Goal: Task Accomplishment & Management: Use online tool/utility

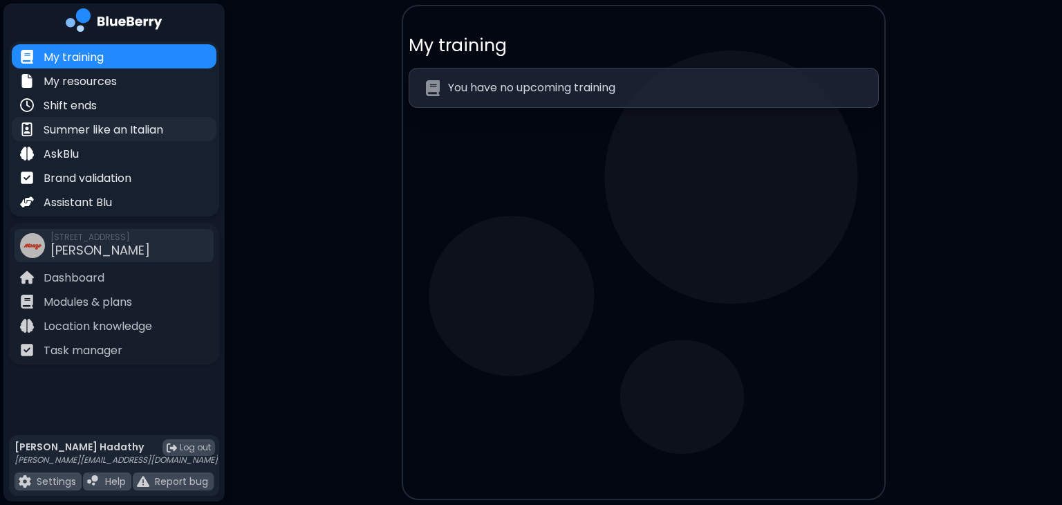
click at [104, 117] on div "Summer like an Italian" at bounding box center [114, 129] width 205 height 24
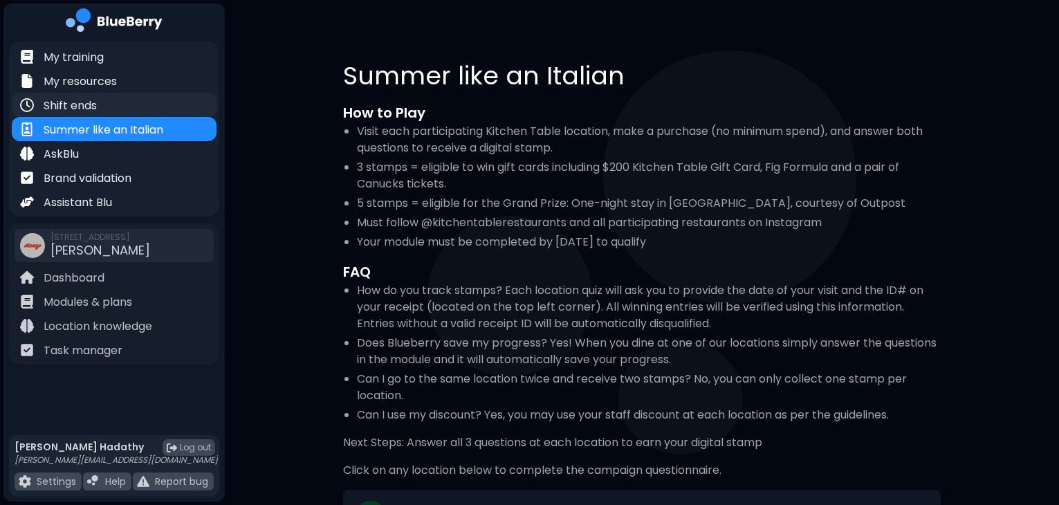
click at [91, 99] on p "Shift ends" at bounding box center [70, 106] width 53 height 17
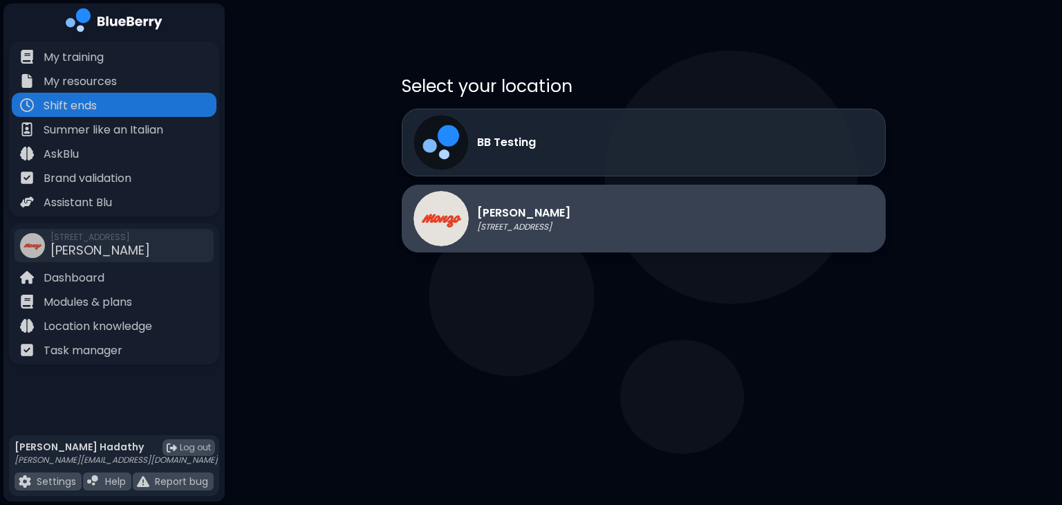
click at [571, 200] on div "[PERSON_NAME] [STREET_ADDRESS]" at bounding box center [492, 218] width 157 height 55
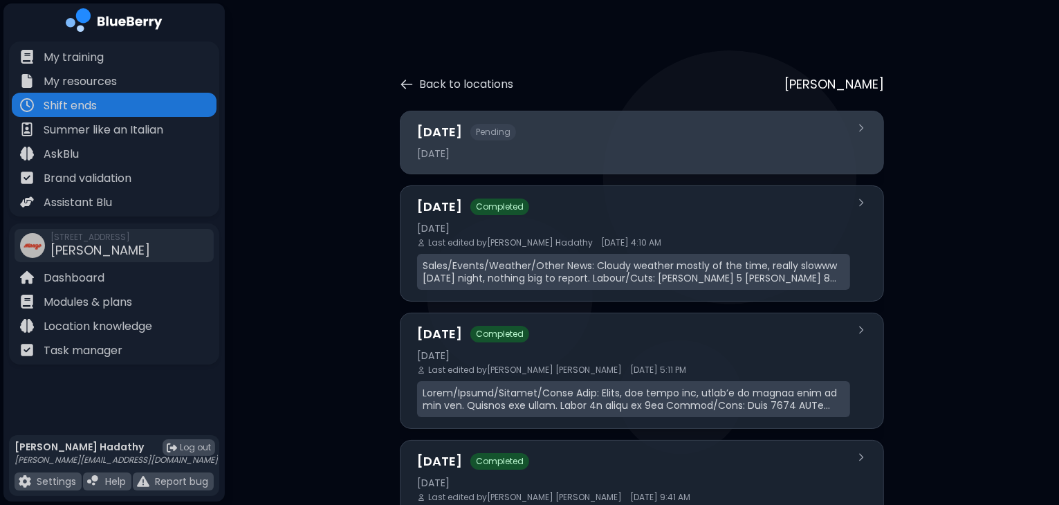
click at [628, 157] on div "[DATE]" at bounding box center [633, 153] width 433 height 12
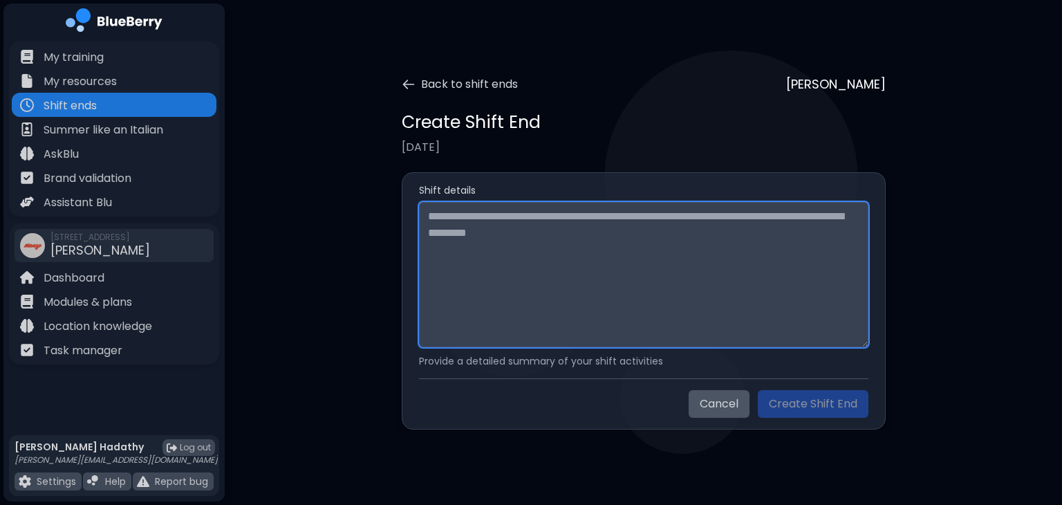
click at [595, 228] on textarea at bounding box center [644, 274] width 450 height 145
paste textarea "**********"
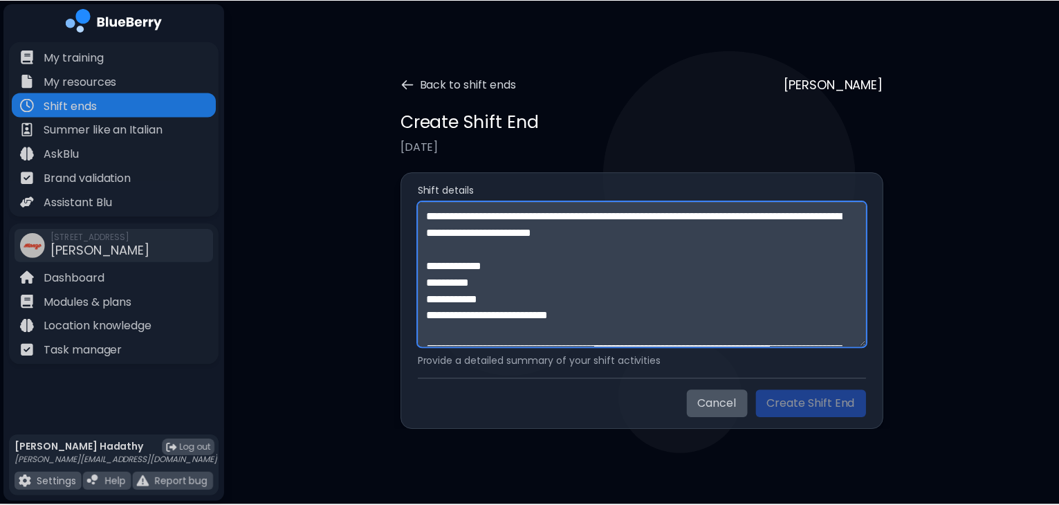
scroll to position [409, 0]
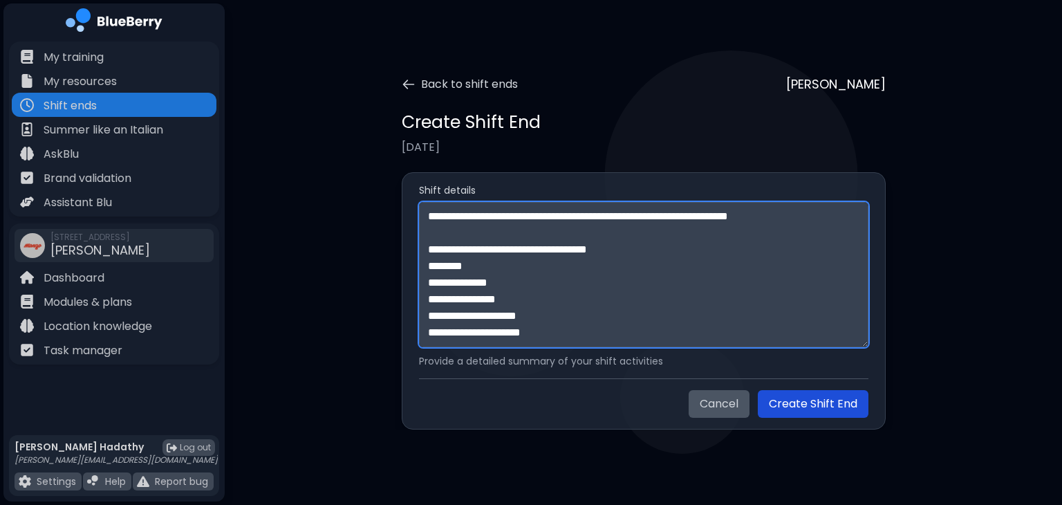
type textarea "**********"
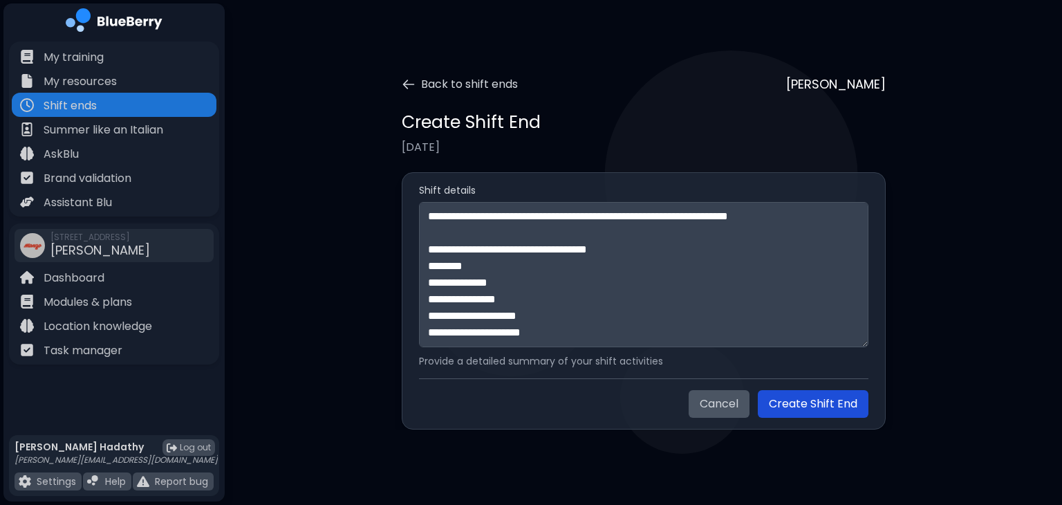
click at [817, 408] on button "Create Shift End" at bounding box center [813, 404] width 111 height 28
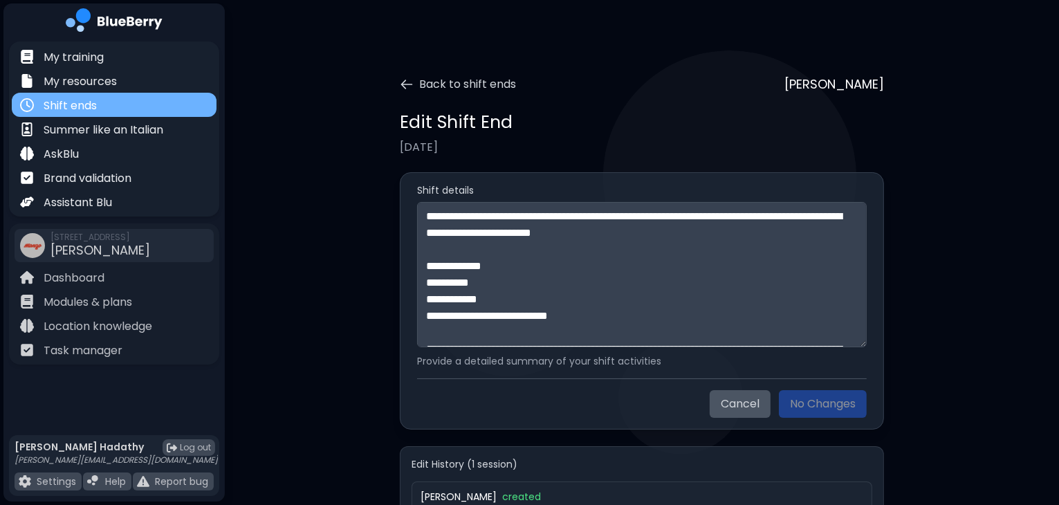
click at [79, 95] on div "Shift ends" at bounding box center [114, 105] width 205 height 24
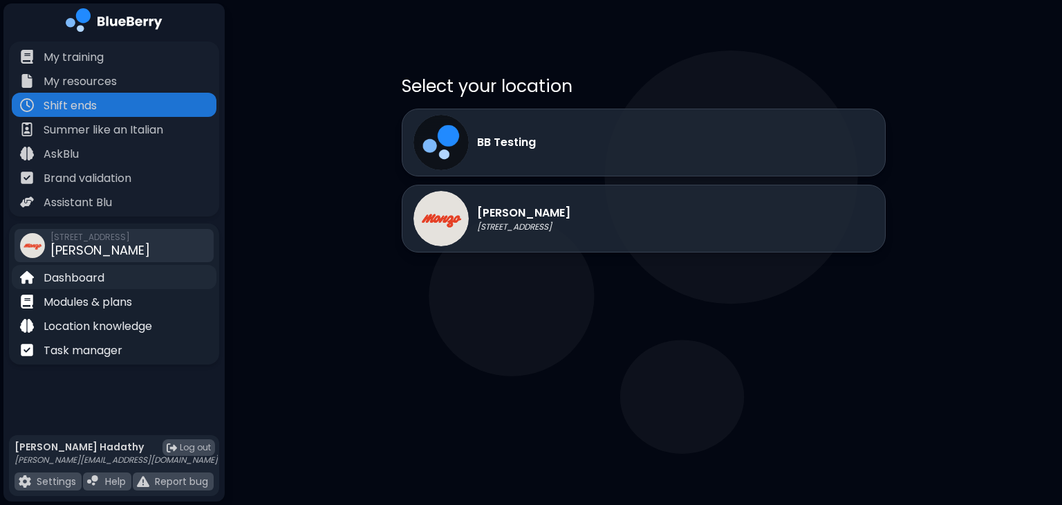
click at [72, 283] on p "Dashboard" at bounding box center [74, 278] width 61 height 17
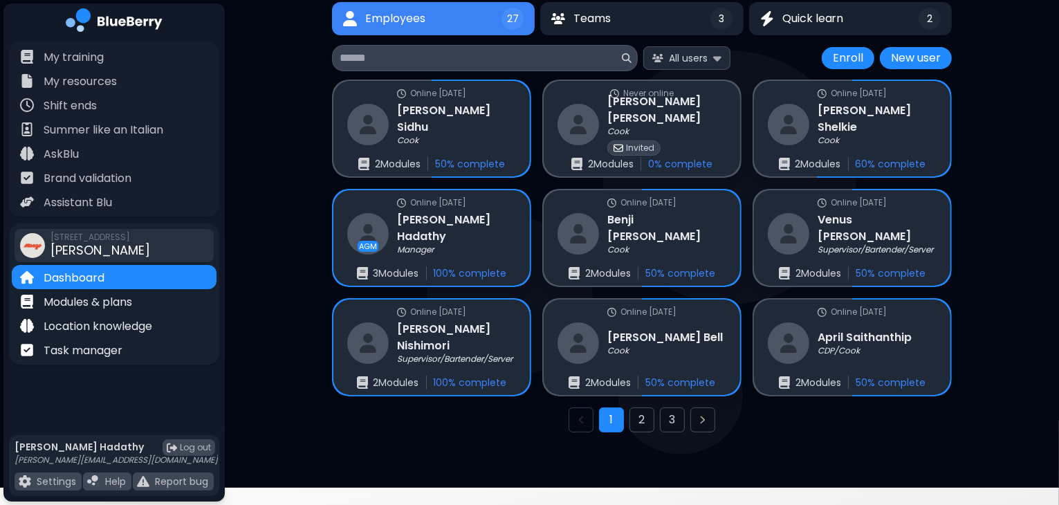
scroll to position [114, 0]
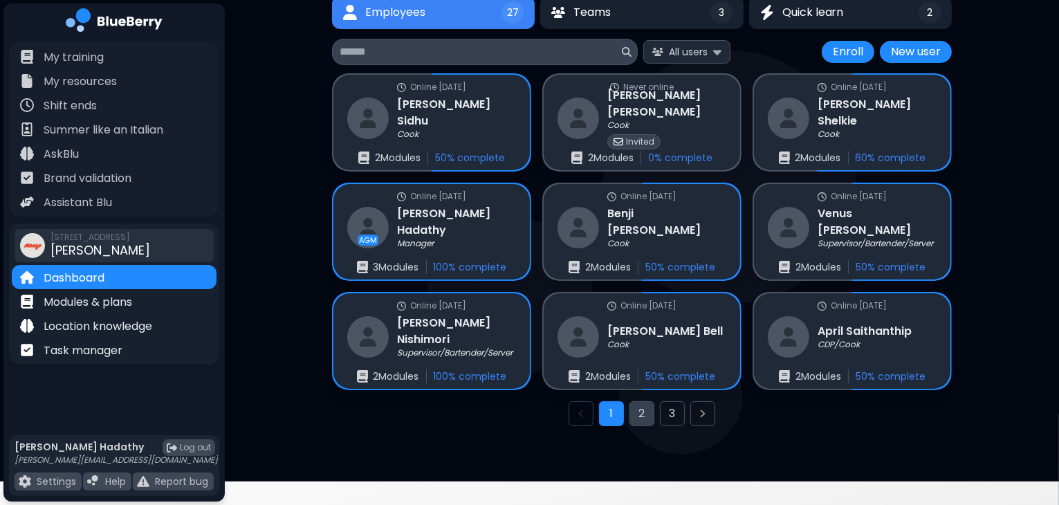
click at [639, 418] on button "2" at bounding box center [641, 413] width 25 height 25
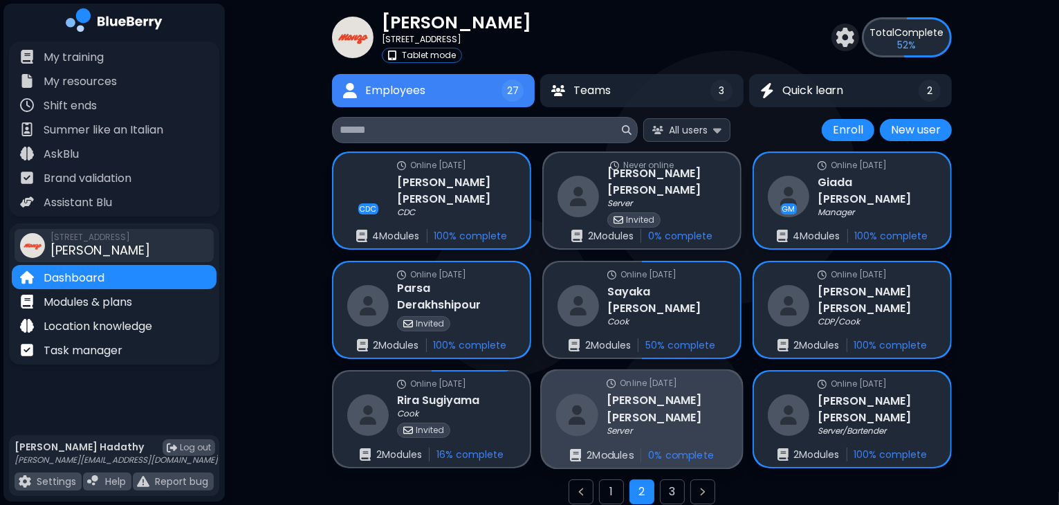
scroll to position [105, 0]
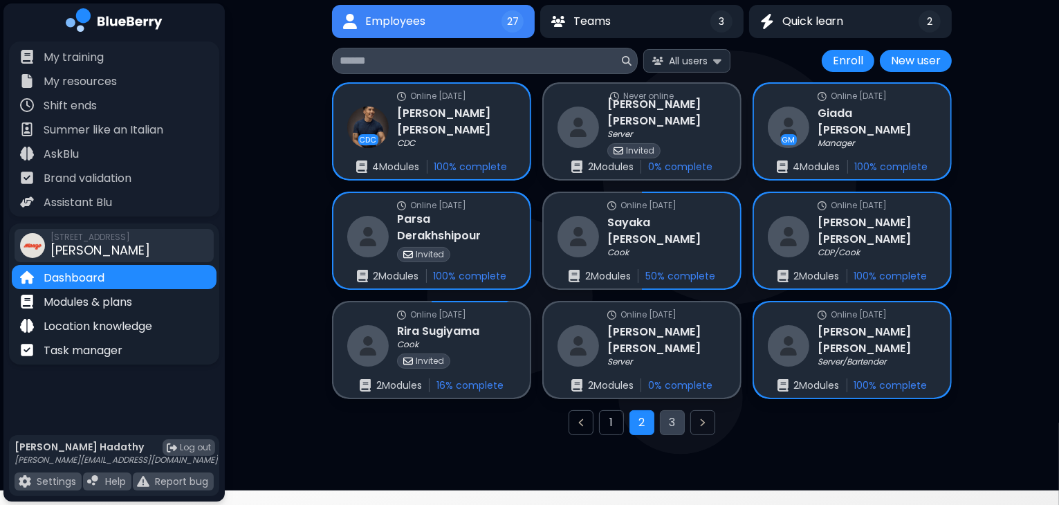
click at [680, 418] on button "3" at bounding box center [672, 422] width 25 height 25
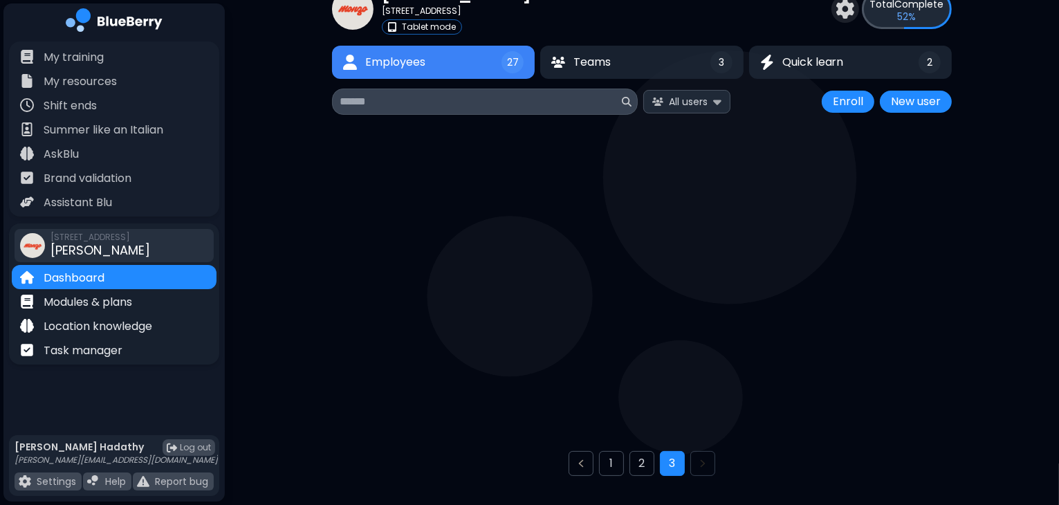
scroll to position [36, 0]
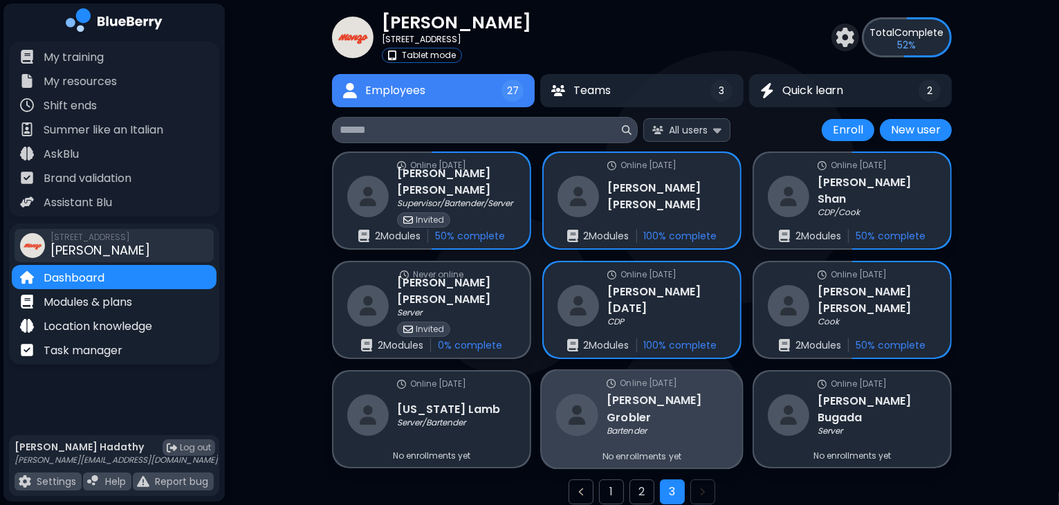
click at [689, 426] on div "Bartender" at bounding box center [667, 431] width 121 height 11
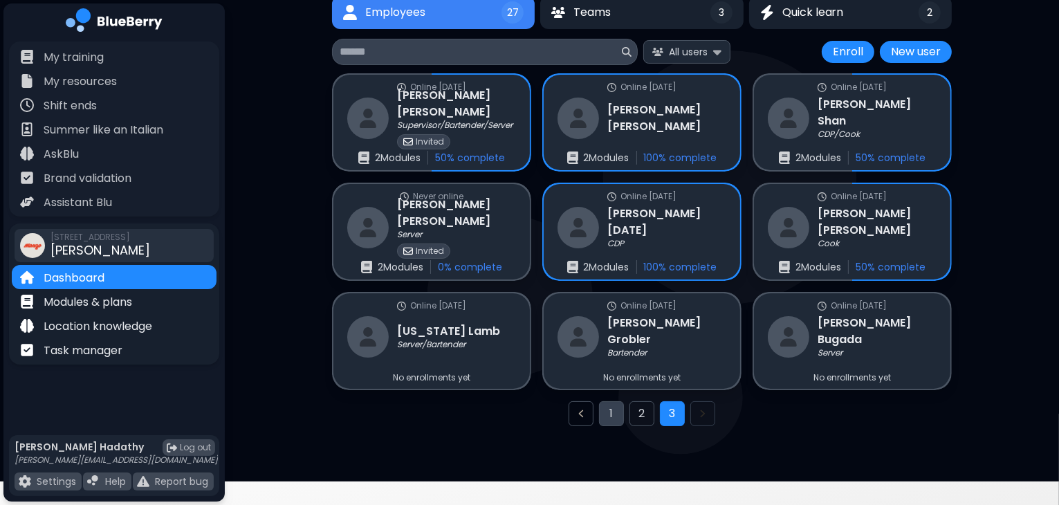
click at [606, 415] on button "1" at bounding box center [611, 413] width 25 height 25
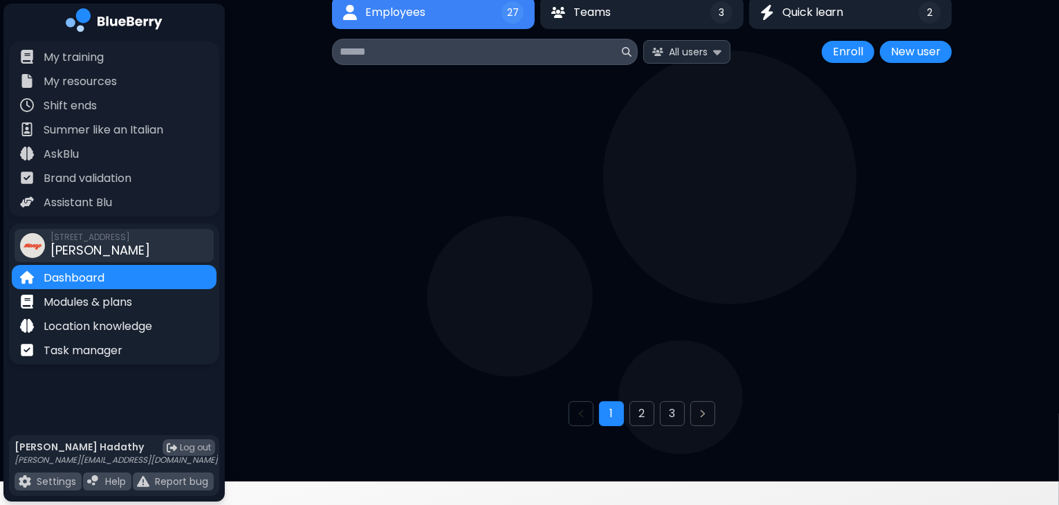
scroll to position [36, 0]
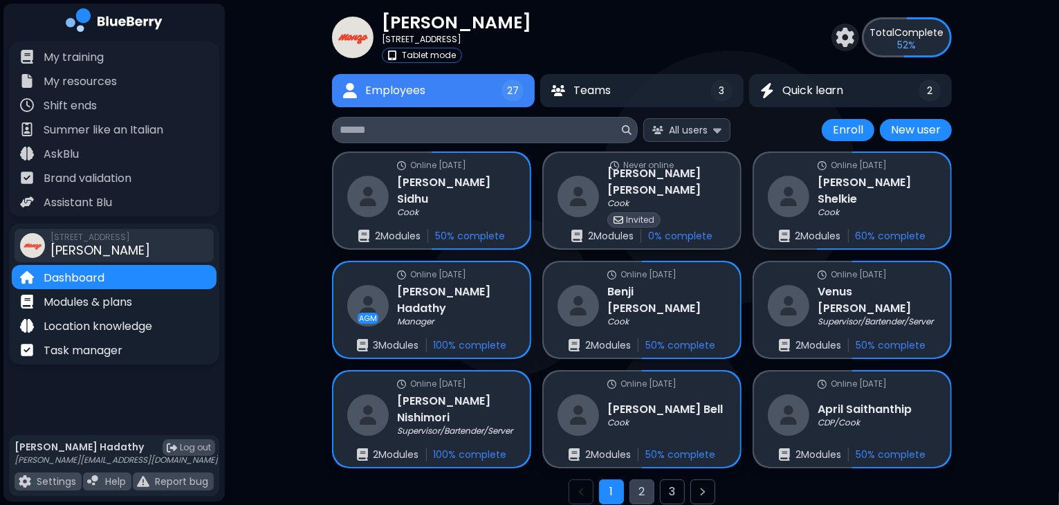
click at [643, 485] on button "2" at bounding box center [641, 491] width 25 height 25
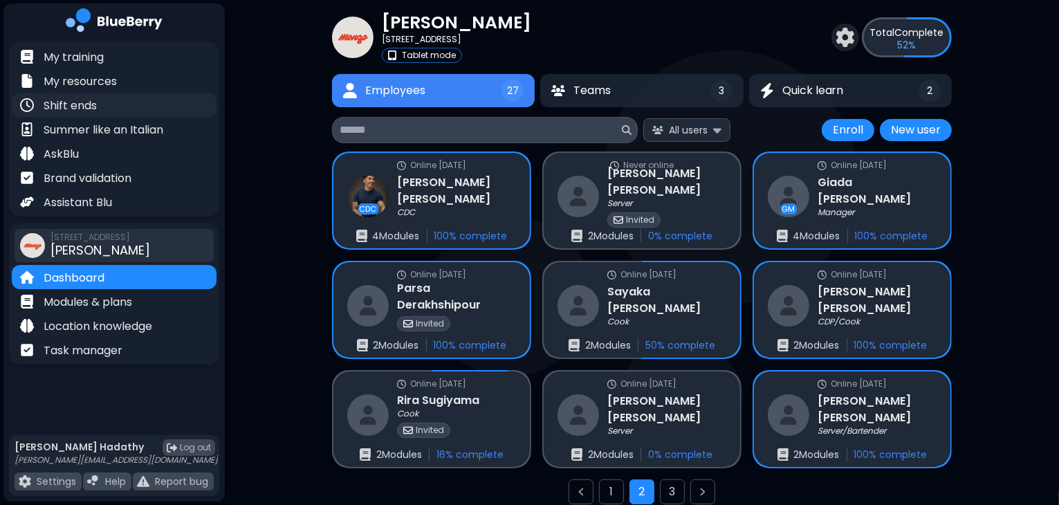
click at [108, 112] on div "Shift ends" at bounding box center [114, 105] width 205 height 24
